Goal: Task Accomplishment & Management: Use online tool/utility

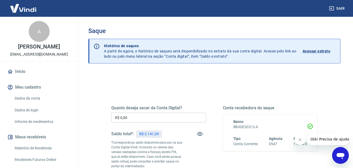
click at [173, 119] on input "R$ 0,00" at bounding box center [158, 117] width 95 height 10
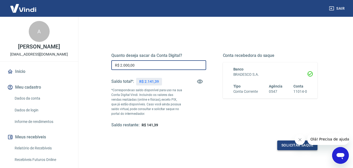
type input "R$ 2.000,00"
click at [285, 143] on button "Solicitar saque" at bounding box center [298, 145] width 40 height 10
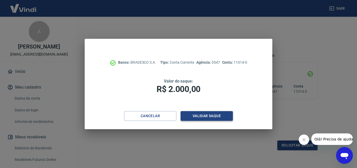
click at [199, 112] on button "Validar saque" at bounding box center [207, 116] width 52 height 10
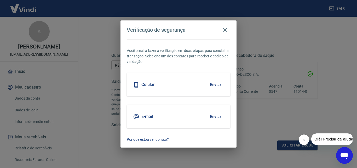
click at [215, 83] on button "Enviar" at bounding box center [215, 84] width 17 height 11
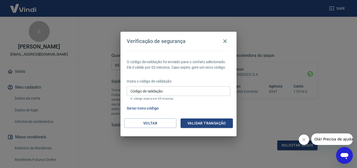
click at [222, 92] on input "Código de validação" at bounding box center [179, 91] width 104 height 10
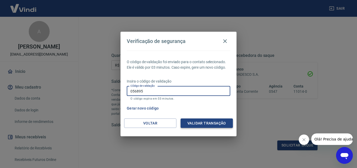
click at [216, 124] on button "Validar transação" at bounding box center [207, 123] width 52 height 10
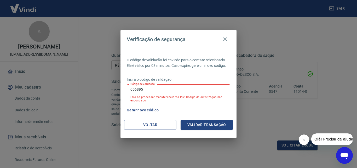
click at [151, 92] on input "056895" at bounding box center [179, 89] width 104 height 10
click at [194, 120] on button "Validar transação" at bounding box center [207, 125] width 52 height 10
click at [162, 88] on input "056895" at bounding box center [179, 89] width 104 height 10
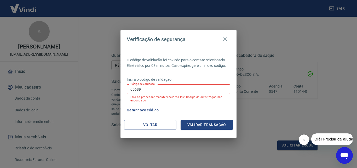
type input "056895"
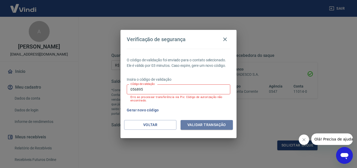
click at [190, 123] on button "Validar transação" at bounding box center [207, 125] width 52 height 10
click at [225, 39] on icon "button" at bounding box center [225, 39] width 6 height 6
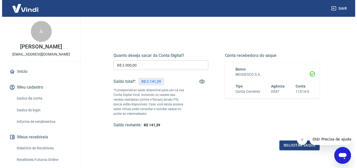
scroll to position [96, 0]
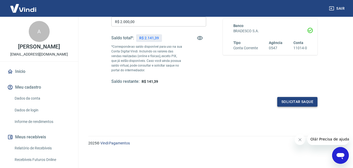
click at [294, 101] on button "Solicitar saque" at bounding box center [298, 102] width 40 height 10
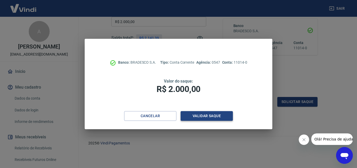
click at [190, 117] on button "Validar saque" at bounding box center [207, 116] width 52 height 10
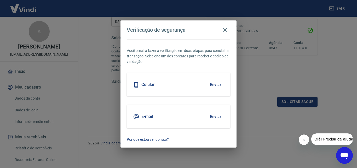
click at [218, 114] on button "Enviar" at bounding box center [215, 116] width 17 height 11
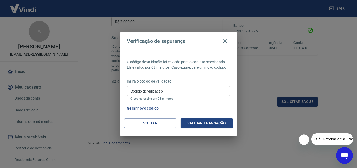
click at [180, 90] on input "Código de validação" at bounding box center [179, 91] width 104 height 10
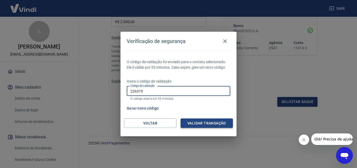
type input "226319"
click at [203, 118] on button "Validar transação" at bounding box center [207, 123] width 52 height 10
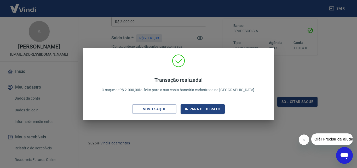
click at [318, 82] on div "Transação realizada! O saque de R$ 2.000,00 foi feito para a sua conta bancária…" at bounding box center [178, 84] width 357 height 168
